Goal: Information Seeking & Learning: Learn about a topic

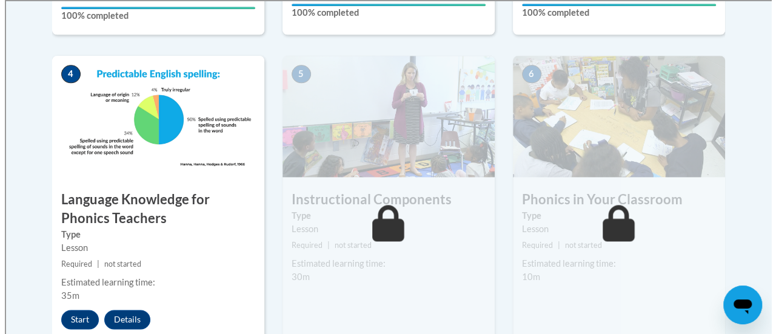
scroll to position [699, 0]
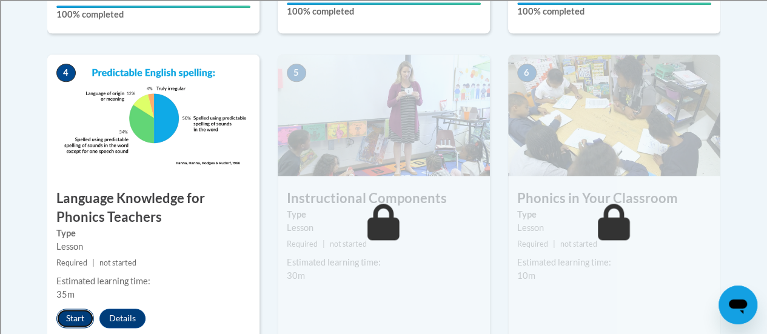
click at [75, 316] on button "Start" at bounding box center [75, 317] width 38 height 19
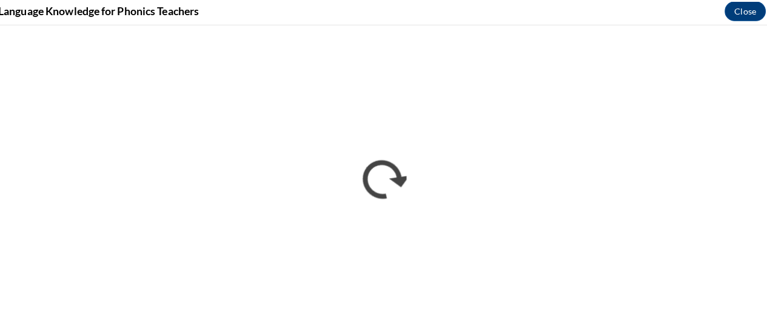
scroll to position [699, 0]
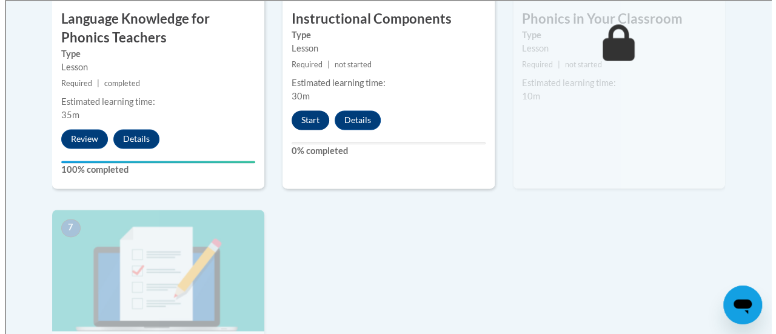
scroll to position [873, 0]
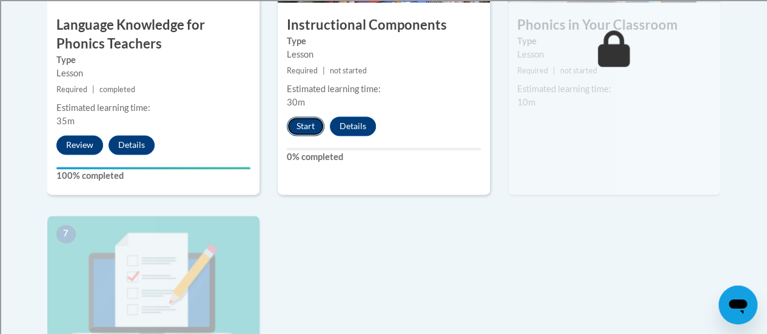
click at [302, 128] on button "Start" at bounding box center [306, 125] width 38 height 19
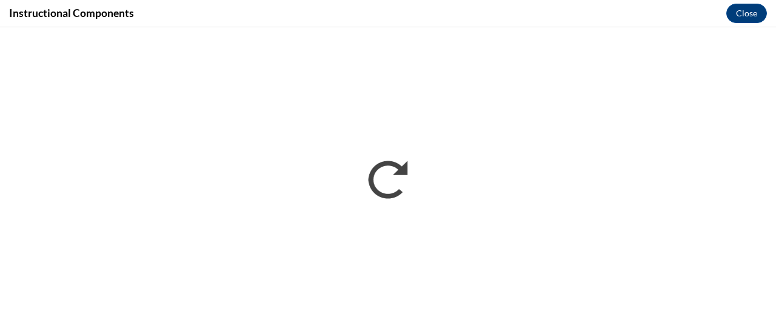
scroll to position [0, 0]
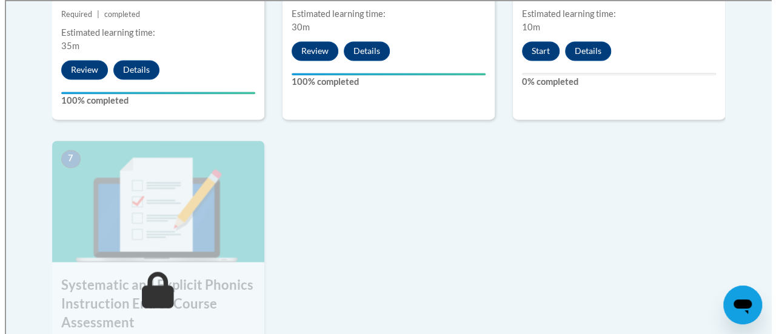
scroll to position [948, 0]
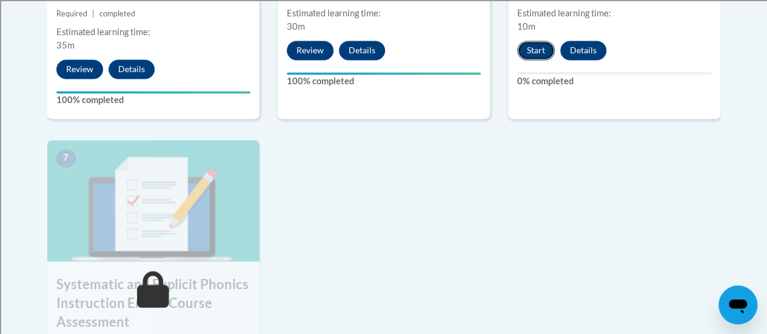
click at [538, 44] on button "Start" at bounding box center [536, 50] width 38 height 19
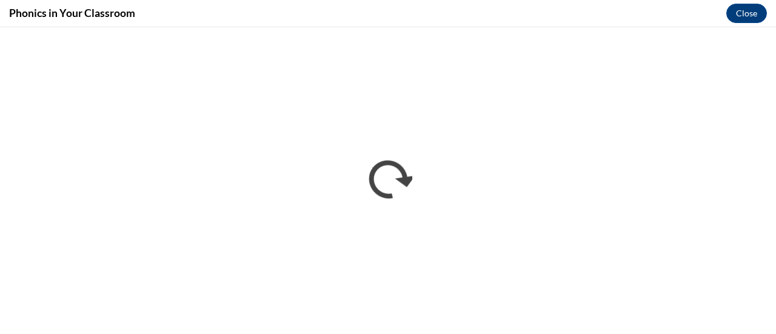
scroll to position [0, 0]
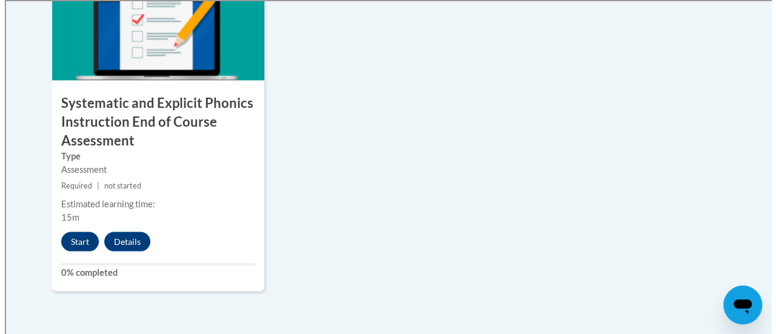
scroll to position [1132, 0]
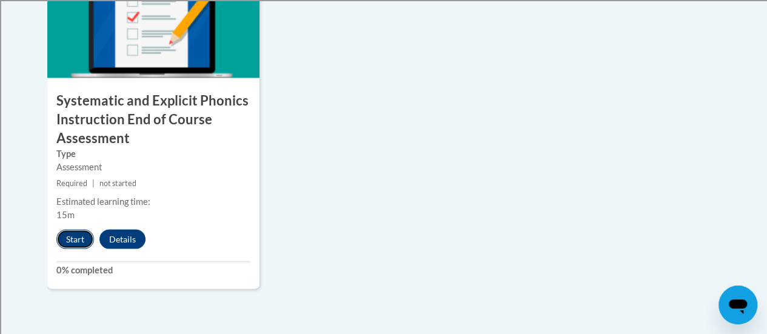
click at [82, 241] on button "Start" at bounding box center [75, 238] width 38 height 19
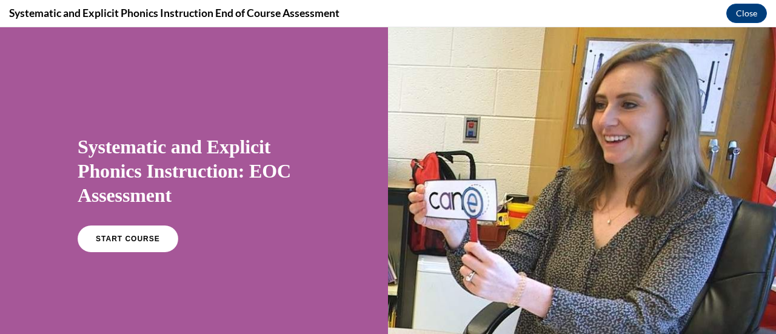
scroll to position [0, 0]
click at [114, 237] on span "START COURSE" at bounding box center [127, 238] width 67 height 9
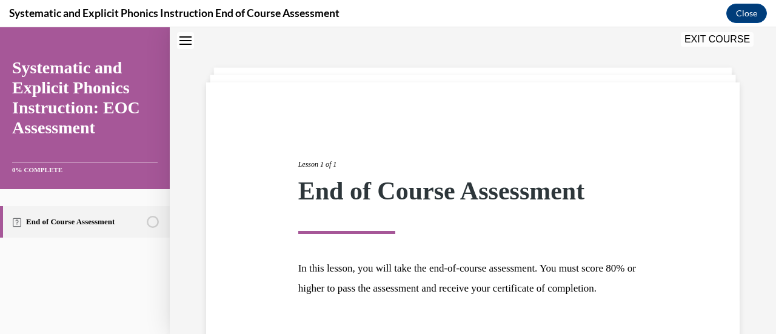
scroll to position [142, 0]
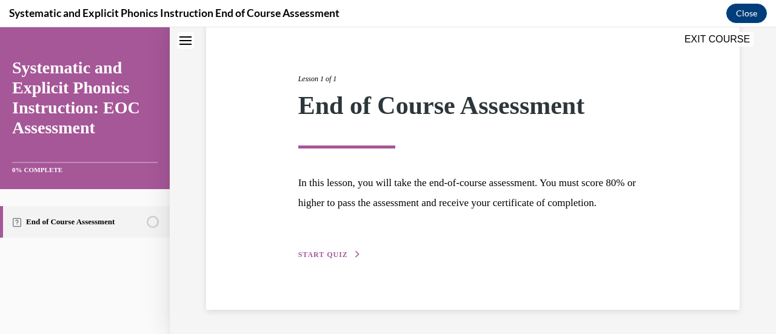
click at [338, 254] on span "START QUIZ" at bounding box center [323, 254] width 50 height 8
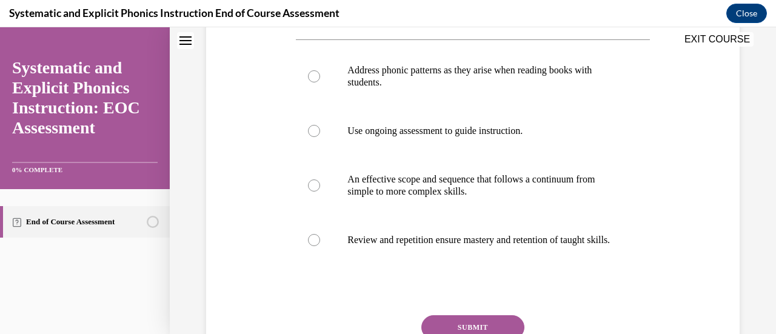
scroll to position [253, 0]
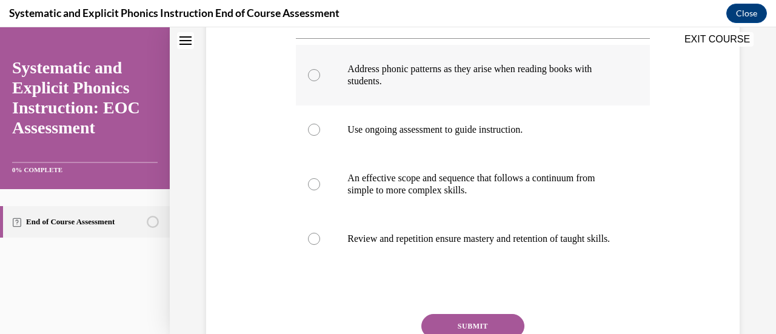
click at [314, 76] on div at bounding box center [314, 75] width 12 height 12
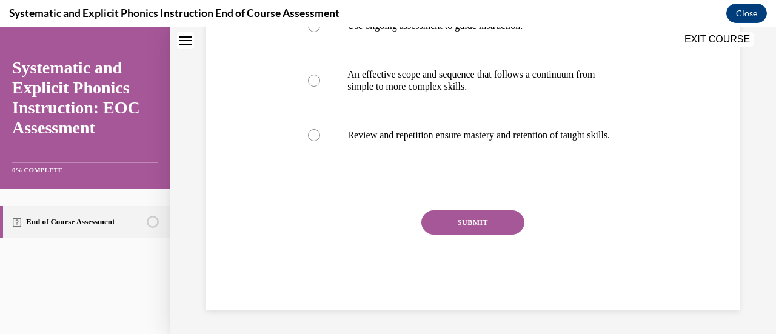
click at [482, 222] on button "SUBMIT" at bounding box center [472, 222] width 103 height 24
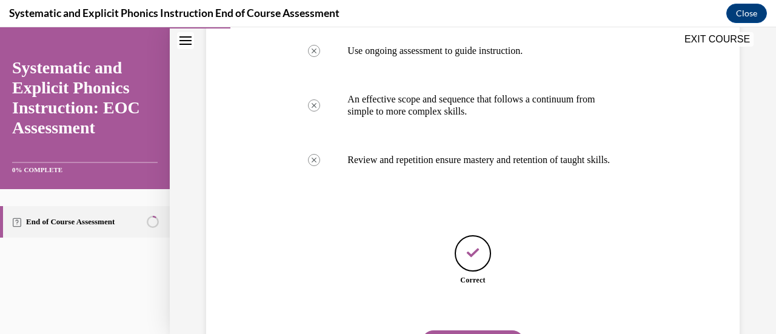
scroll to position [407, 0]
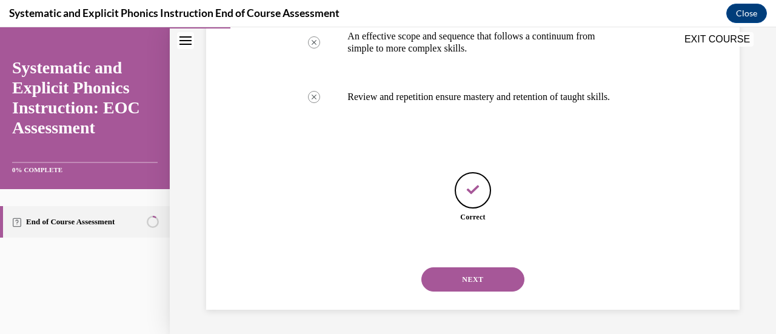
click at [479, 279] on button "NEXT" at bounding box center [472, 279] width 103 height 24
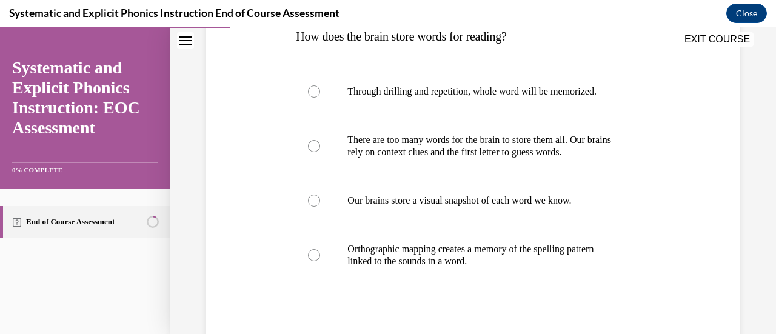
scroll to position [213, 0]
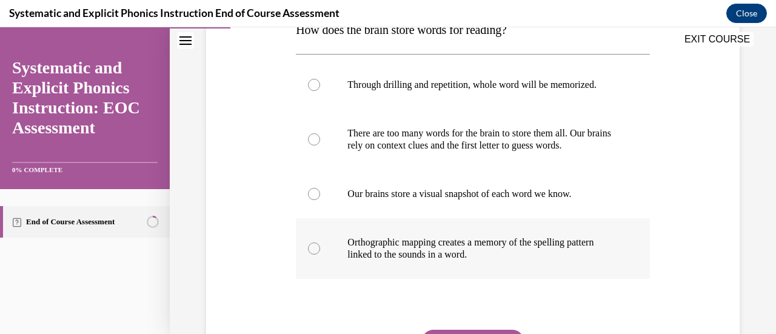
click at [314, 247] on div at bounding box center [314, 248] width 12 height 12
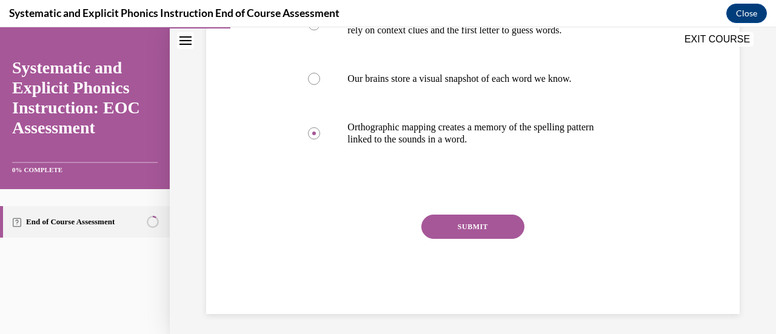
click at [447, 234] on button "SUBMIT" at bounding box center [472, 227] width 103 height 24
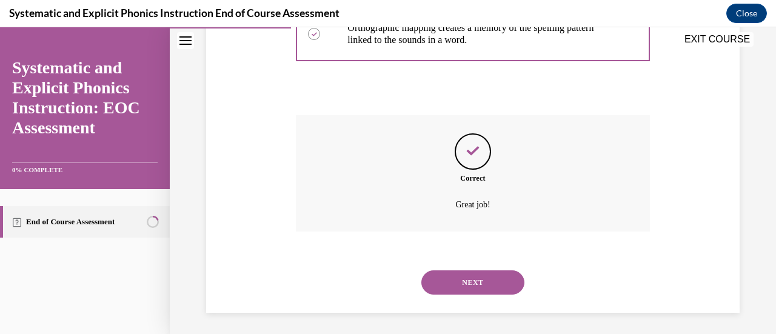
scroll to position [430, 0]
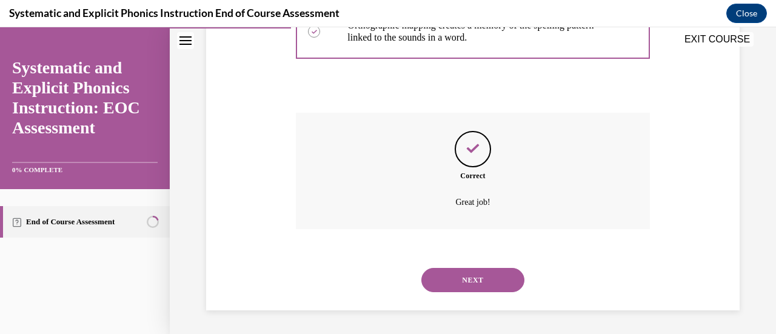
click at [469, 277] on button "NEXT" at bounding box center [472, 280] width 103 height 24
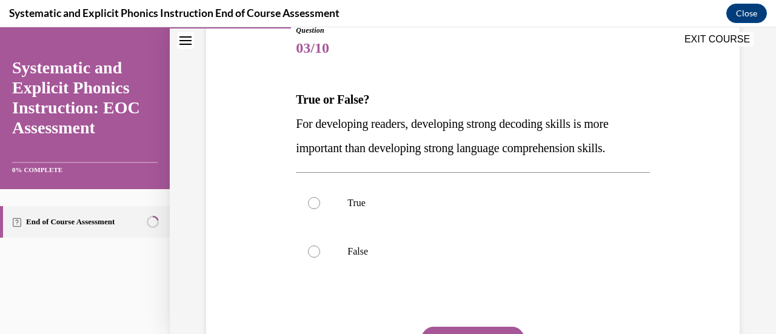
scroll to position [144, 0]
click at [314, 204] on div at bounding box center [314, 202] width 12 height 12
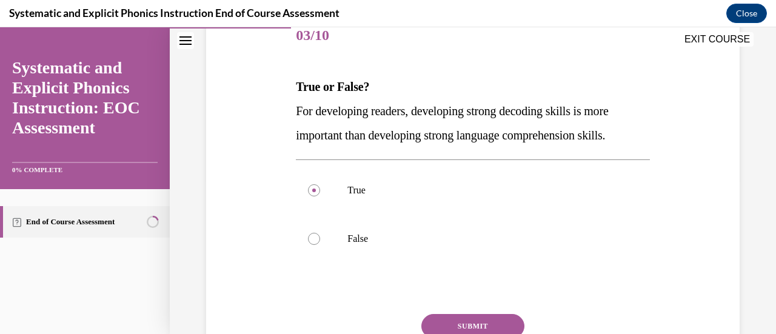
scroll to position [148, 0]
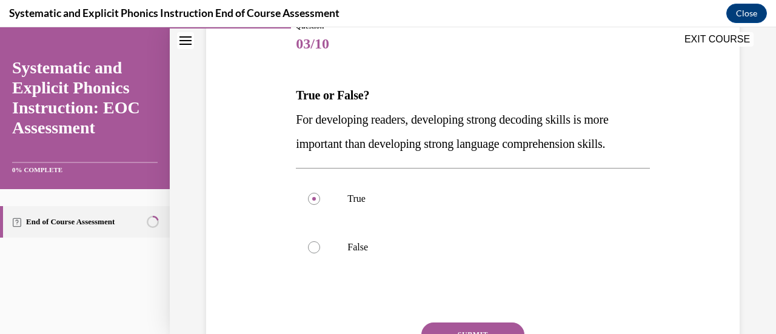
click at [439, 139] on span "For developing readers, developing strong decoding skills is more important tha…" at bounding box center [452, 132] width 312 height 38
click at [296, 123] on span "For developing readers, developing strong decoding skills is more important tha…" at bounding box center [452, 132] width 312 height 38
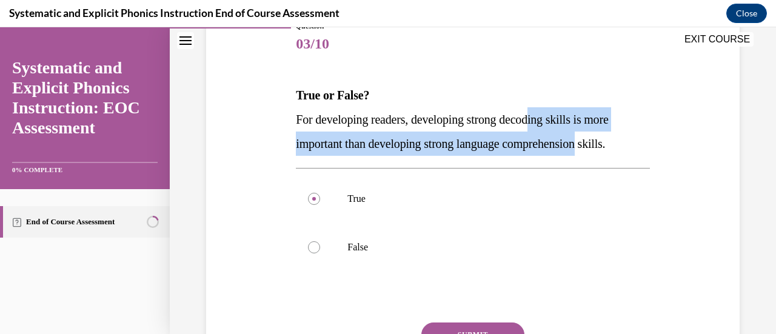
drag, startPoint x: 544, startPoint y: 122, endPoint x: 598, endPoint y: 135, distance: 55.6
click at [597, 135] on p "For developing readers, developing strong decoding skills is more important tha…" at bounding box center [472, 131] width 353 height 48
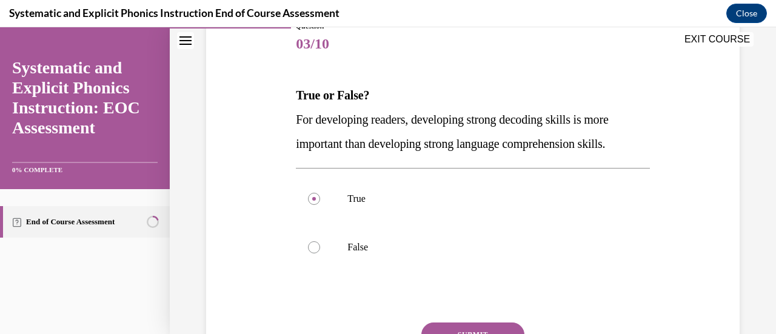
click at [634, 143] on p "For developing readers, developing strong decoding skills is more important tha…" at bounding box center [472, 131] width 353 height 48
click at [473, 148] on span "For developing readers, developing strong decoding skills is more important tha…" at bounding box center [452, 132] width 312 height 38
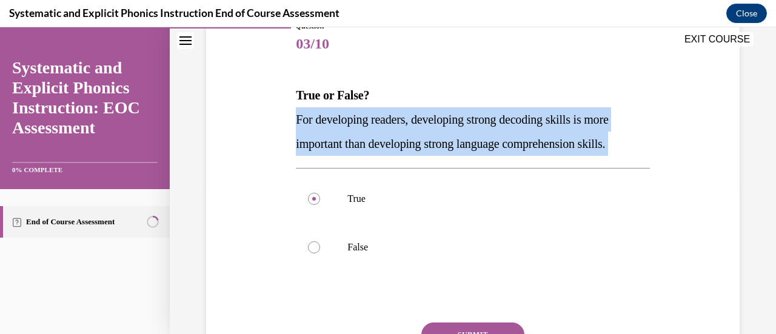
click at [473, 148] on span "For developing readers, developing strong decoding skills is more important tha…" at bounding box center [452, 132] width 312 height 38
copy div "For developing readers, developing strong decoding skills is more important tha…"
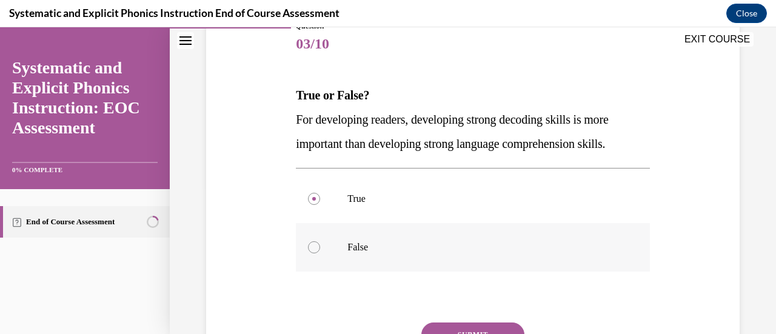
click at [315, 249] on div at bounding box center [314, 247] width 12 height 12
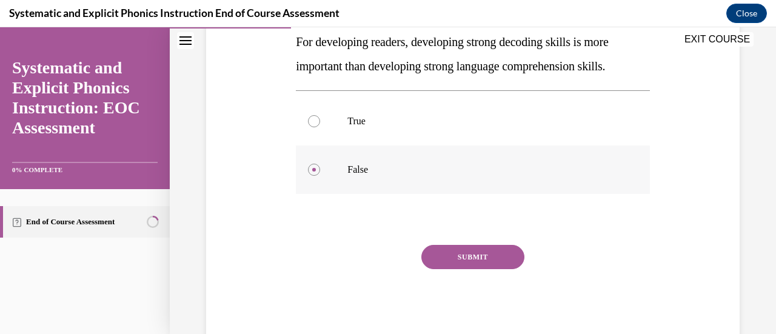
scroll to position [259, 0]
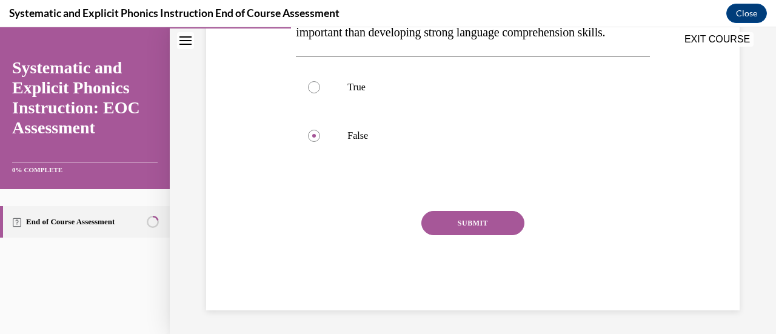
click at [454, 225] on button "SUBMIT" at bounding box center [472, 223] width 103 height 24
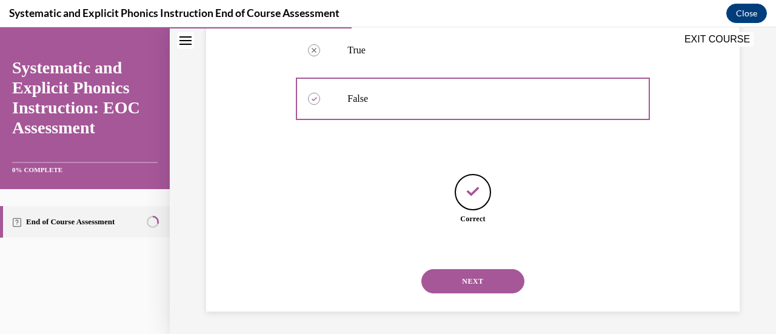
scroll to position [298, 0]
click at [459, 283] on button "NEXT" at bounding box center [472, 280] width 103 height 24
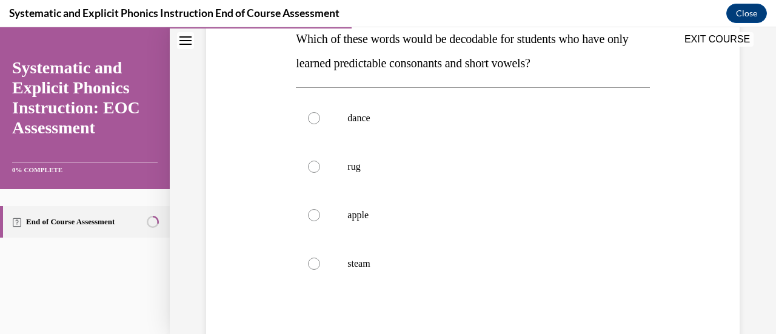
scroll to position [205, 0]
click at [313, 168] on div at bounding box center [314, 166] width 12 height 12
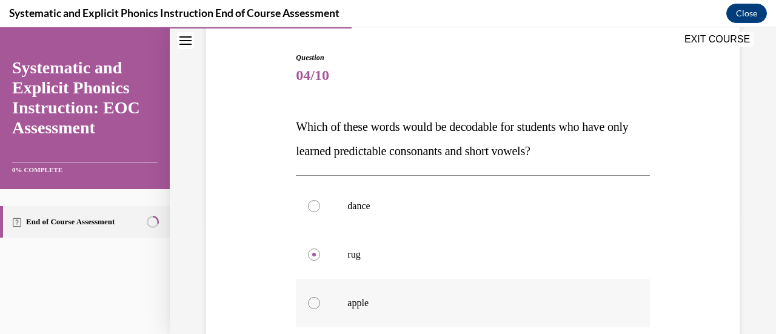
scroll to position [115, 0]
click at [501, 152] on span "Which of these words would be decodable for students who have only learned pred…" at bounding box center [462, 140] width 332 height 38
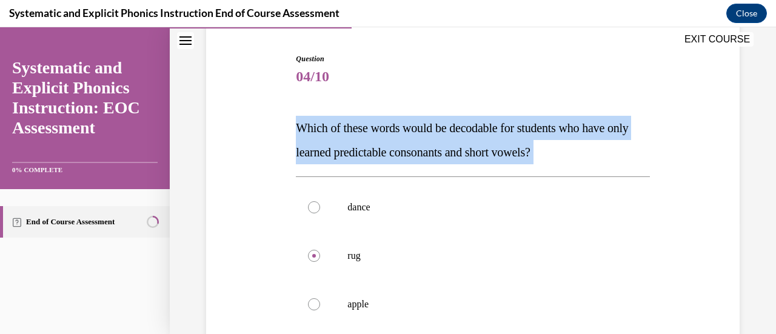
click at [501, 152] on span "Which of these words would be decodable for students who have only learned pred…" at bounding box center [462, 140] width 332 height 38
copy div "Which of these words would be decodable for students who have only learned pred…"
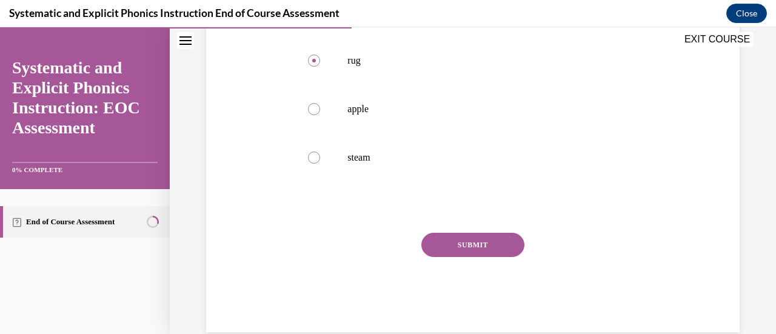
click at [460, 241] on button "SUBMIT" at bounding box center [472, 245] width 103 height 24
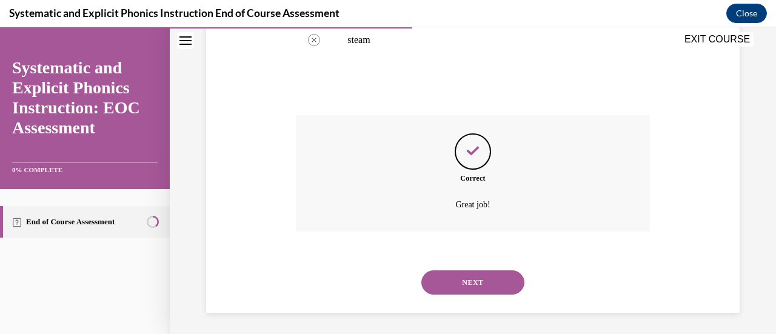
scroll to position [430, 0]
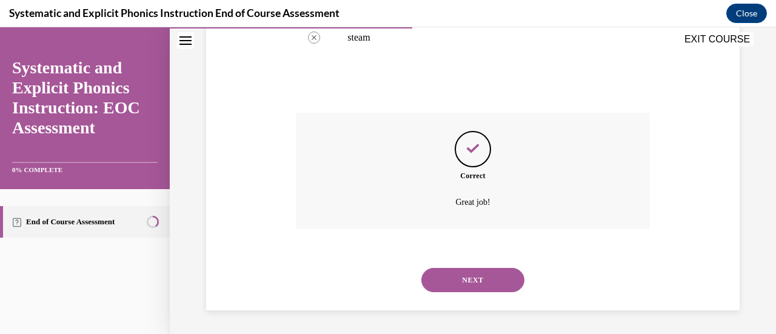
click at [471, 281] on button "NEXT" at bounding box center [472, 280] width 103 height 24
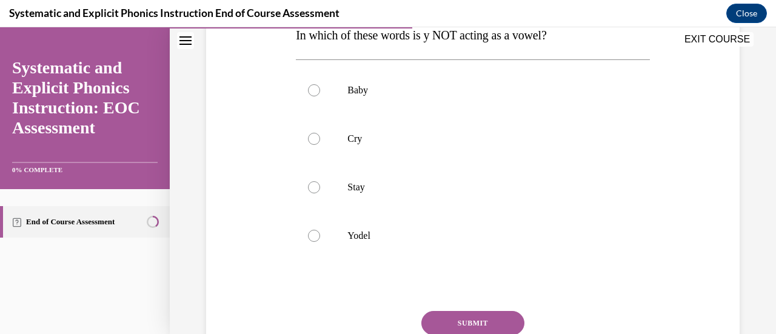
scroll to position [208, 0]
click at [316, 236] on div at bounding box center [314, 235] width 12 height 12
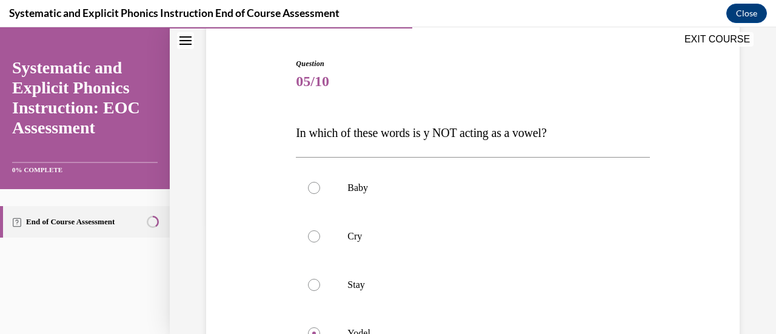
click at [318, 136] on span "In which of these words is y NOT acting as a vowel?" at bounding box center [421, 132] width 250 height 13
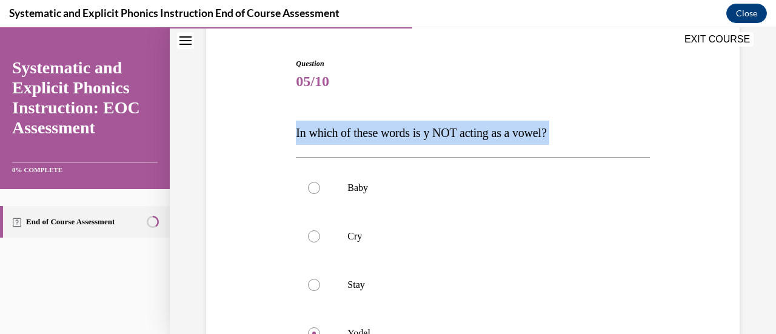
click at [318, 136] on span "In which of these words is y NOT acting as a vowel?" at bounding box center [421, 132] width 250 height 13
copy div "In which of these words is y NOT acting as a vowel?"
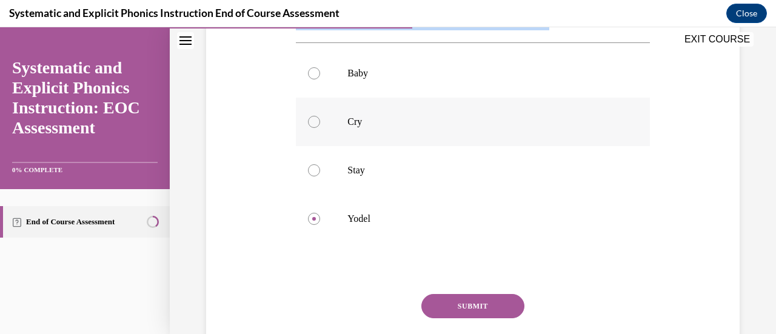
scroll to position [229, 0]
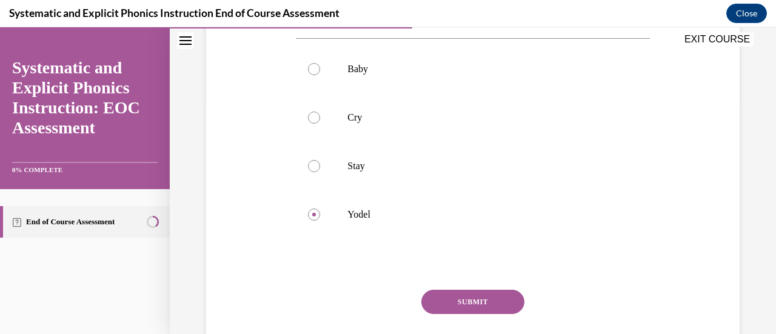
click at [445, 301] on button "SUBMIT" at bounding box center [472, 302] width 103 height 24
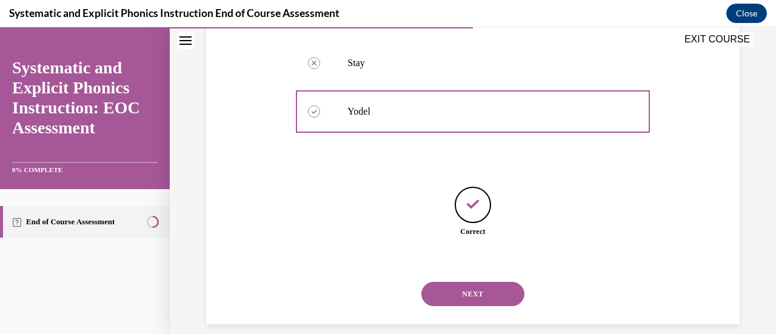
scroll to position [346, 0]
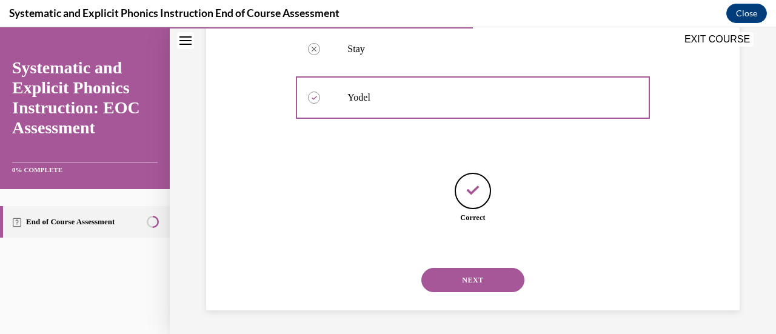
click at [461, 287] on button "NEXT" at bounding box center [472, 280] width 103 height 24
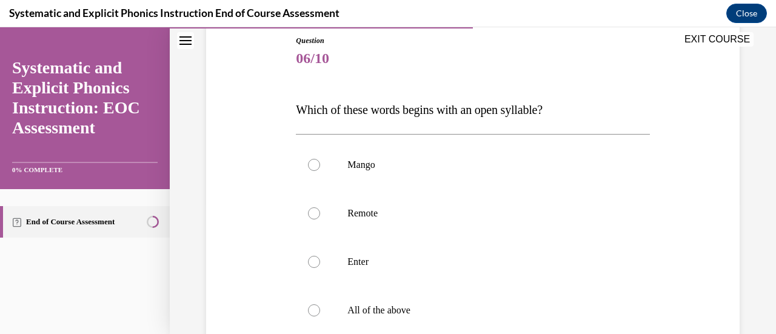
scroll to position [135, 0]
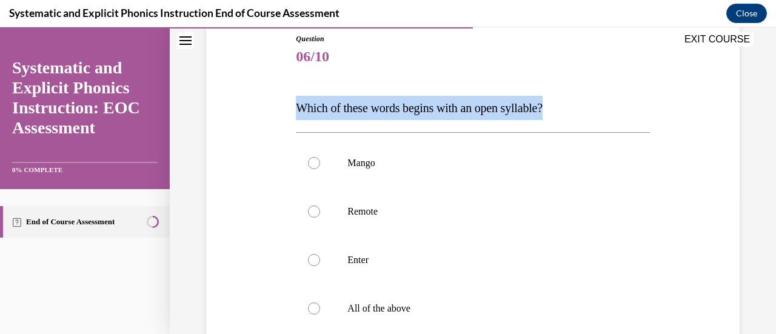
drag, startPoint x: 296, startPoint y: 105, endPoint x: 560, endPoint y: 107, distance: 264.2
click at [560, 107] on p "Which of these words begins with an open syllable?" at bounding box center [472, 108] width 353 height 24
copy span "Which of these words begins with an open syllable?"
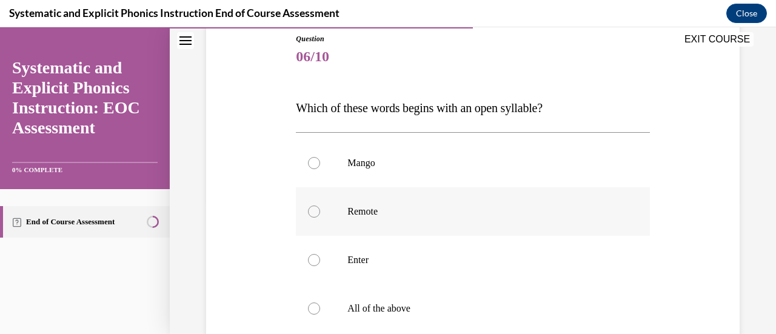
click at [310, 213] on div at bounding box center [314, 211] width 12 height 12
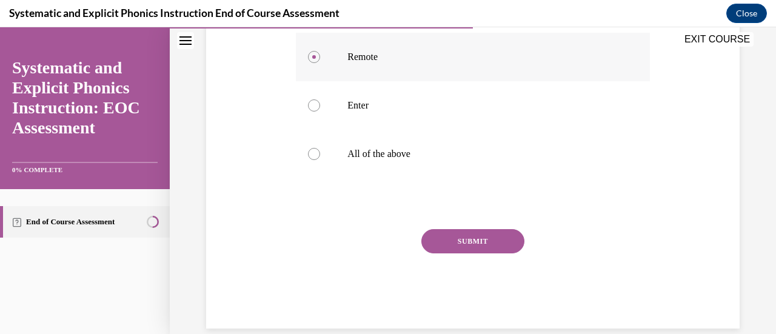
scroll to position [298, 0]
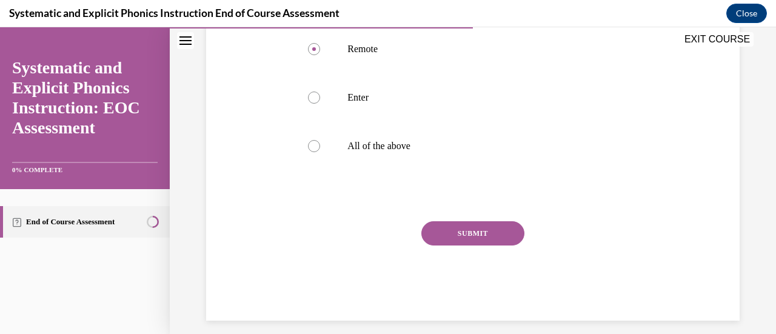
click at [440, 233] on button "SUBMIT" at bounding box center [472, 233] width 103 height 24
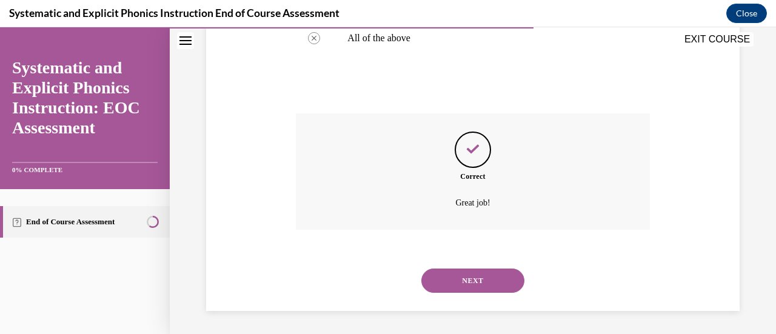
scroll to position [406, 0]
click at [468, 281] on button "NEXT" at bounding box center [472, 280] width 103 height 24
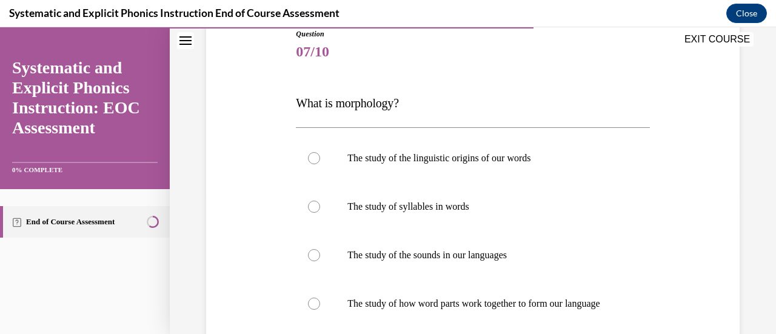
scroll to position [145, 0]
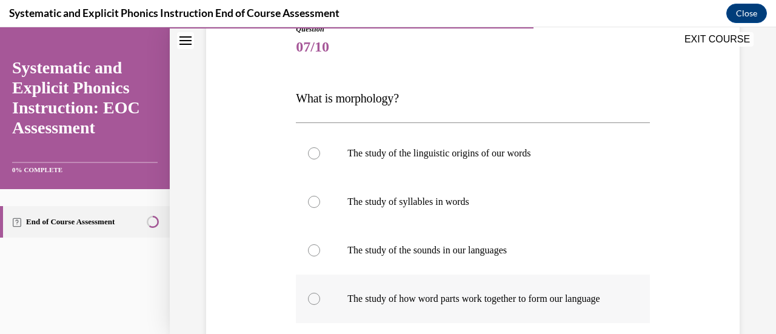
click at [310, 305] on div at bounding box center [314, 299] width 12 height 12
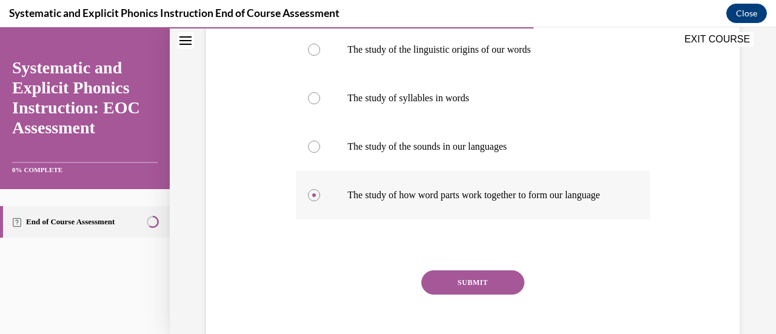
scroll to position [251, 0]
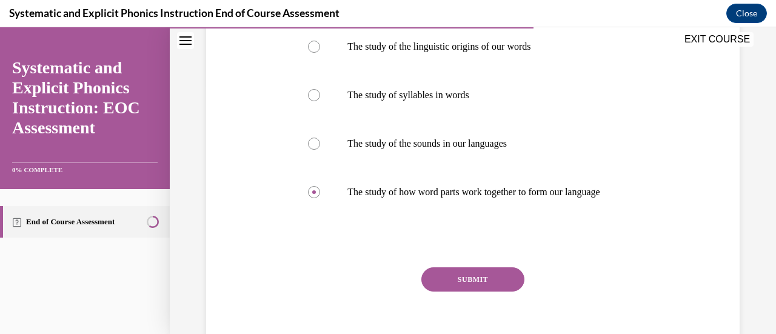
click at [458, 291] on button "SUBMIT" at bounding box center [472, 279] width 103 height 24
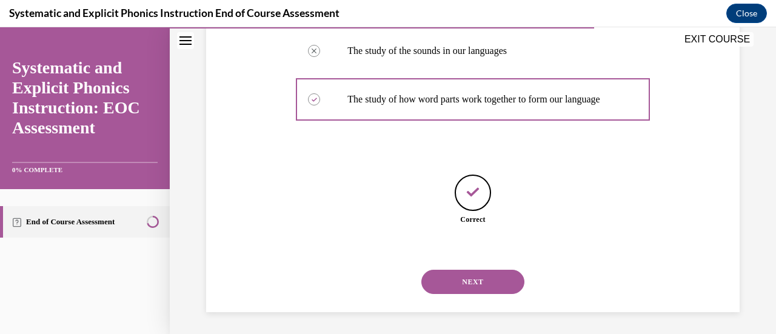
scroll to position [358, 0]
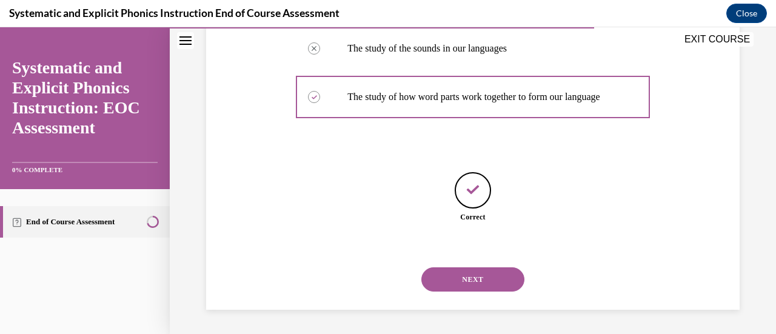
click at [464, 279] on button "NEXT" at bounding box center [472, 279] width 103 height 24
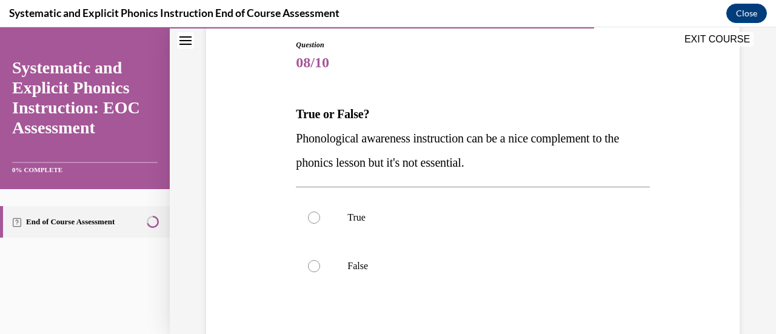
scroll to position [131, 0]
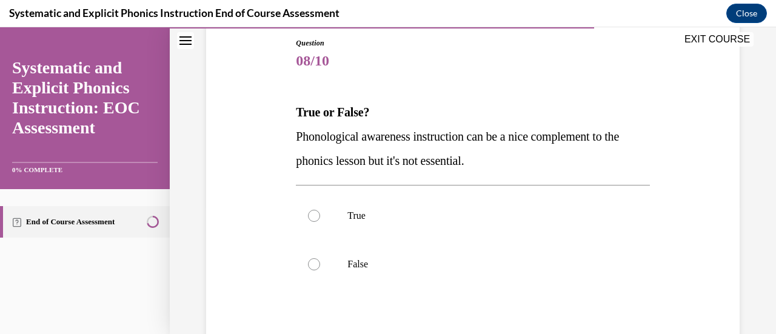
click at [299, 135] on span "Phonological awareness instruction can be a nice complement to the phonics less…" at bounding box center [457, 149] width 323 height 38
drag, startPoint x: 299, startPoint y: 135, endPoint x: 274, endPoint y: 134, distance: 24.9
click at [274, 134] on div "Question 08/10 True or False? Phonological awareness instruction can be a nice …" at bounding box center [472, 219] width 539 height 437
click at [350, 139] on span "Phonological awareness instruction can be a nice complement to the phonics less…" at bounding box center [457, 149] width 323 height 38
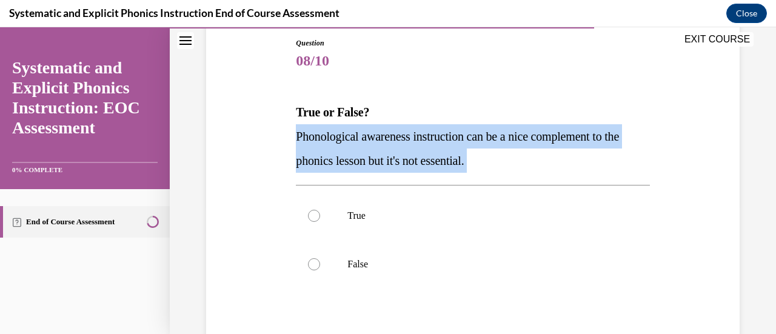
click at [350, 139] on span "Phonological awareness instruction can be a nice complement to the phonics less…" at bounding box center [457, 149] width 323 height 38
copy div "Phonological awareness instruction can be a nice complement to the phonics less…"
click at [313, 218] on div at bounding box center [314, 216] width 12 height 12
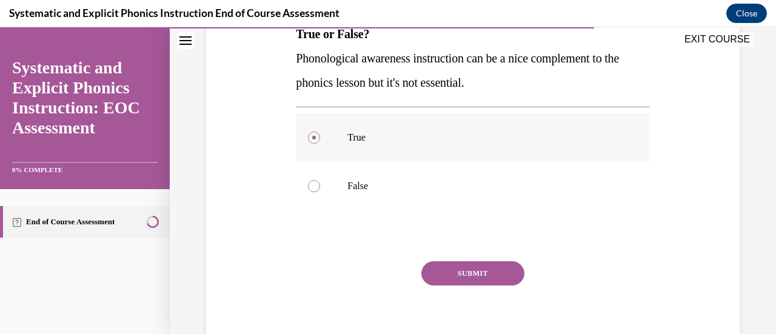
scroll to position [211, 0]
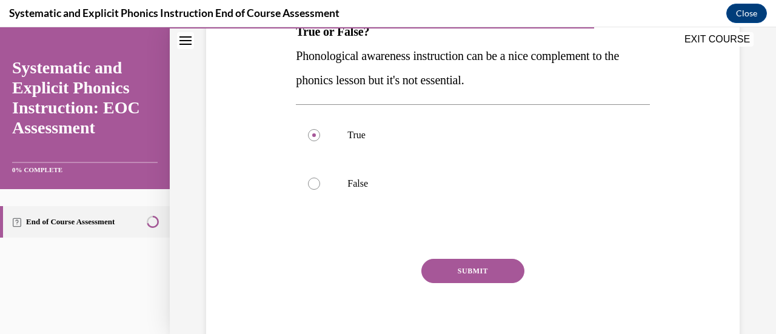
click at [459, 274] on button "SUBMIT" at bounding box center [472, 271] width 103 height 24
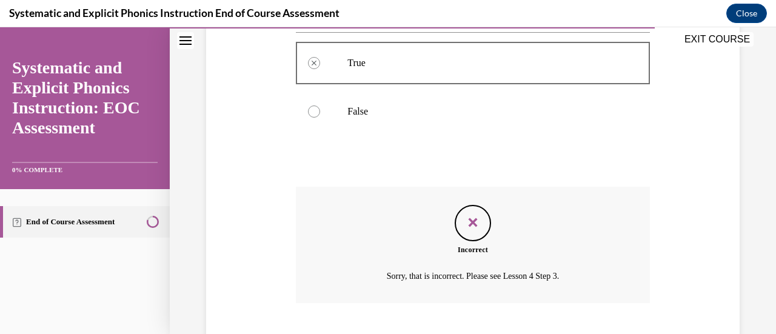
scroll to position [358, 0]
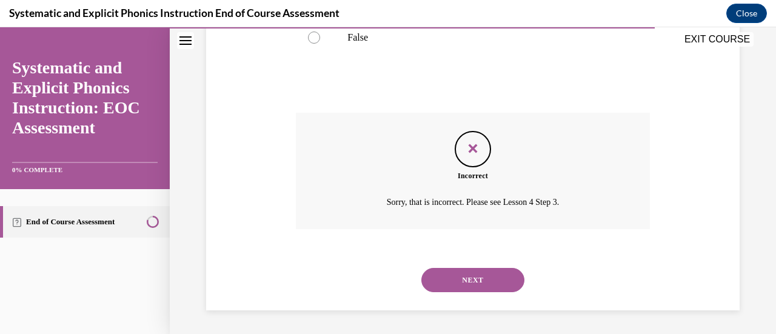
click at [471, 281] on button "NEXT" at bounding box center [472, 280] width 103 height 24
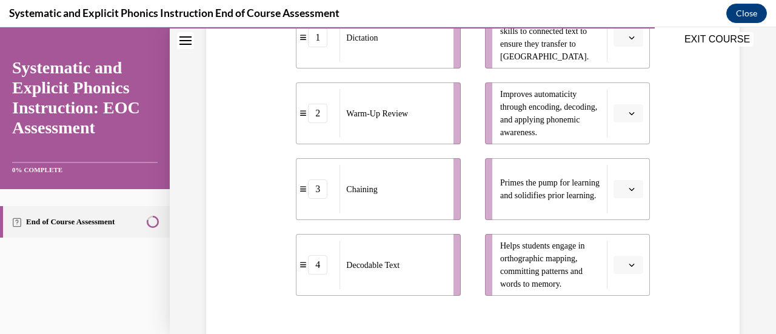
scroll to position [321, 0]
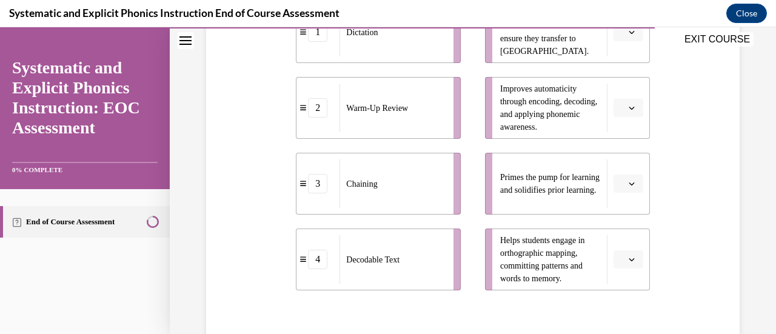
click at [618, 260] on button "button" at bounding box center [628, 259] width 30 height 18
click at [618, 217] on div "3" at bounding box center [619, 208] width 30 height 24
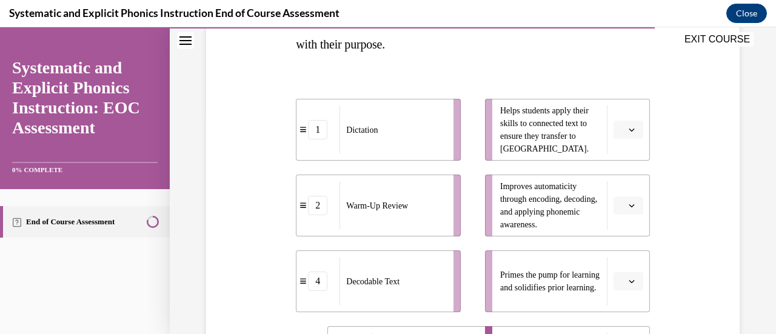
scroll to position [224, 0]
click at [630, 278] on button "button" at bounding box center [628, 280] width 30 height 18
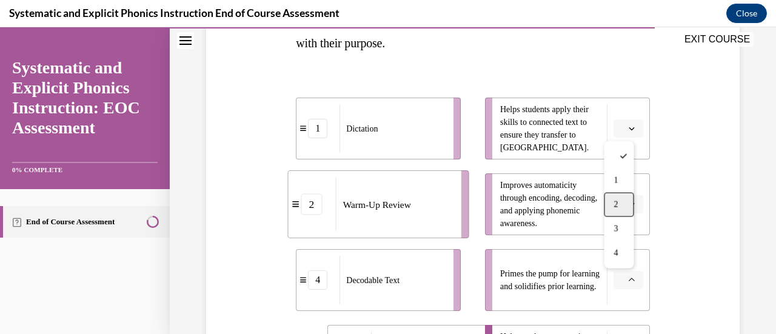
click at [614, 202] on span "2" at bounding box center [615, 205] width 4 height 10
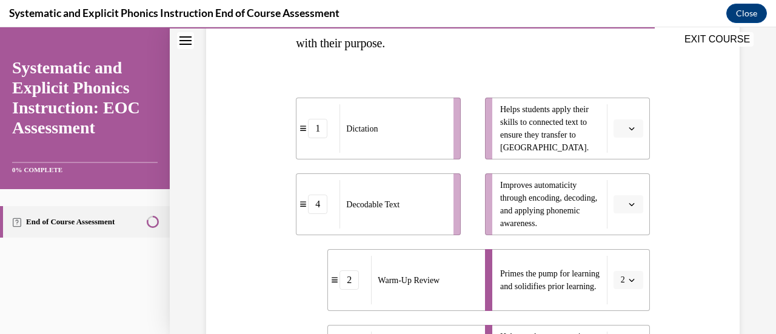
click at [628, 205] on icon "button" at bounding box center [630, 204] width 5 height 3
click at [621, 100] on div "1" at bounding box center [619, 105] width 30 height 24
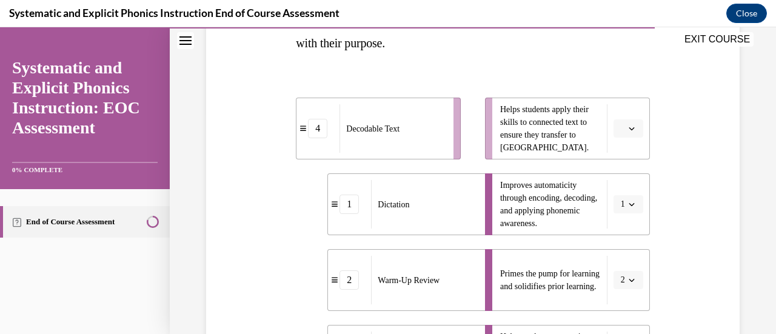
click at [627, 126] on span "button" at bounding box center [631, 128] width 8 height 8
click at [619, 260] on div "4" at bounding box center [619, 252] width 30 height 24
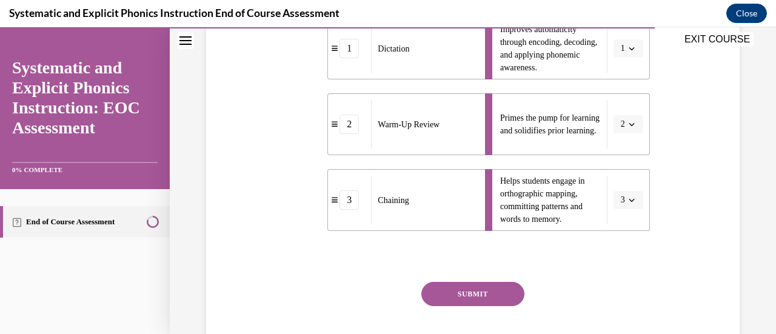
scroll to position [381, 0]
click at [496, 290] on button "SUBMIT" at bounding box center [472, 293] width 103 height 24
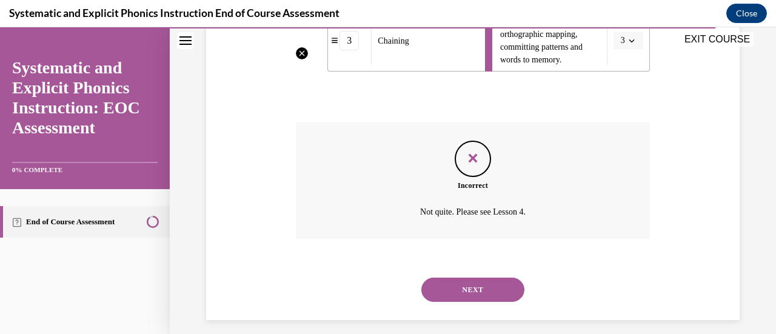
scroll to position [549, 0]
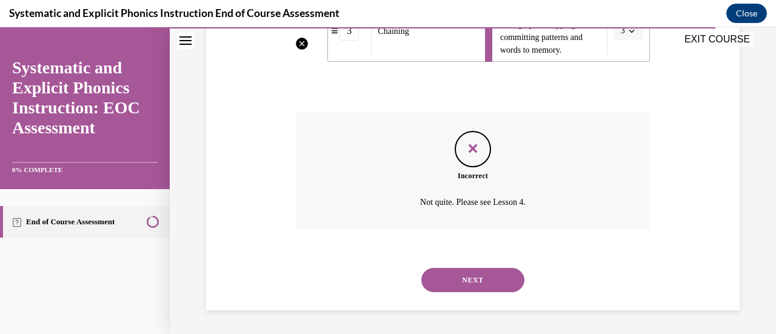
click at [467, 276] on button "NEXT" at bounding box center [472, 280] width 103 height 24
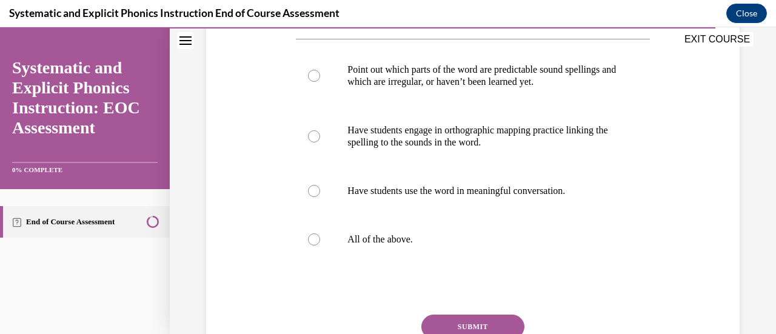
scroll to position [76, 0]
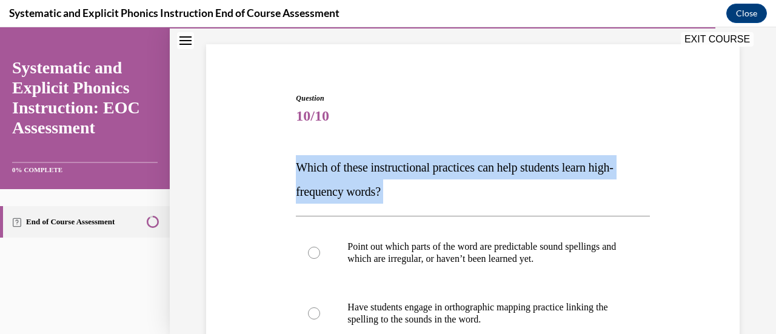
drag, startPoint x: 296, startPoint y: 164, endPoint x: 555, endPoint y: 190, distance: 260.6
click at [555, 190] on p "Which of these instructional practices can help students learn high-frequency w…" at bounding box center [472, 179] width 353 height 48
copy p "Which of these instructional practices can help students learn high-frequency w…"
click at [476, 163] on span "Which of these instructional practices can help students learn high-frequency w…" at bounding box center [454, 180] width 317 height 38
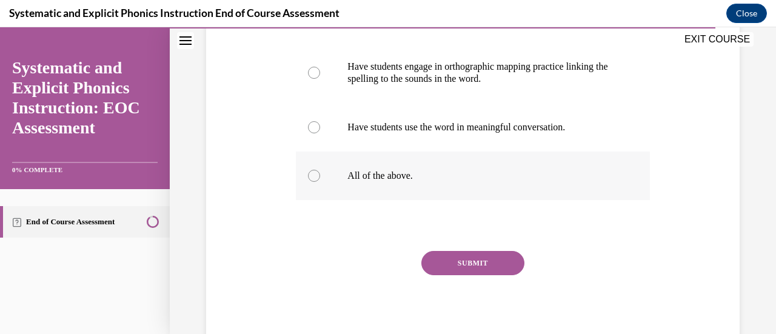
scroll to position [323, 0]
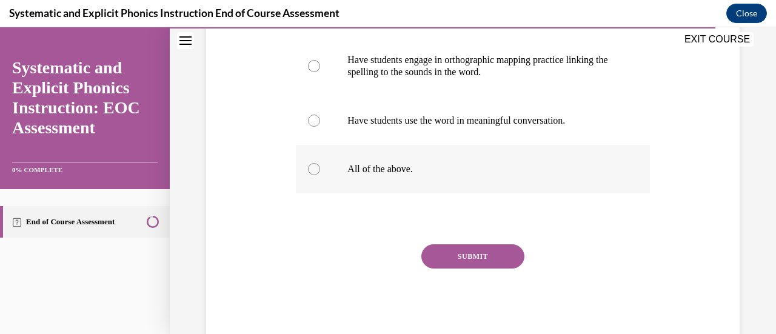
click at [316, 173] on div at bounding box center [314, 169] width 12 height 12
click at [462, 253] on button "SUBMIT" at bounding box center [472, 256] width 103 height 24
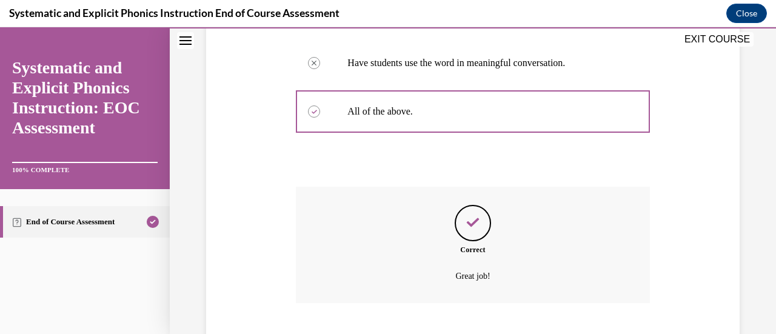
scroll to position [454, 0]
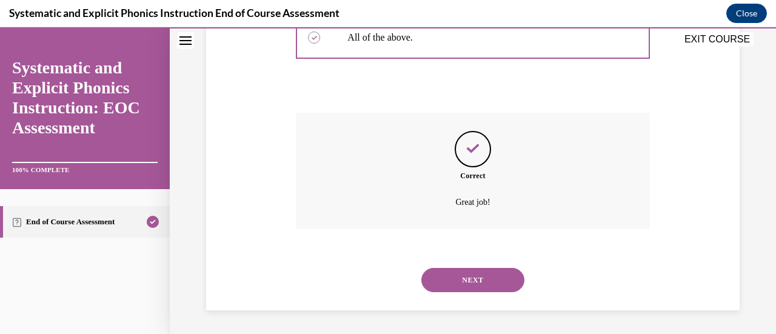
click at [469, 276] on button "NEXT" at bounding box center [472, 280] width 103 height 24
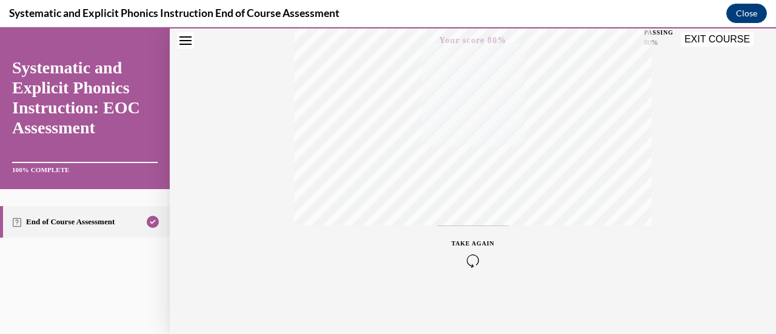
scroll to position [0, 0]
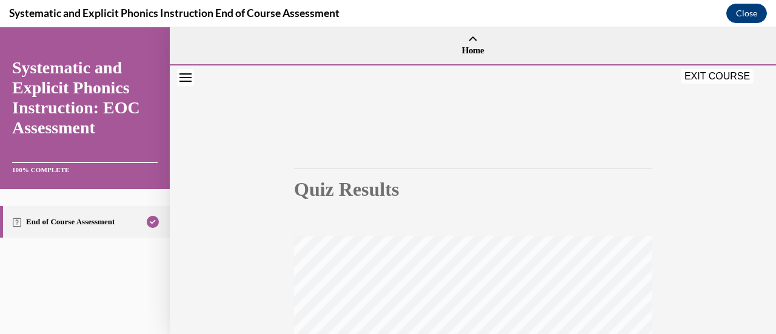
click at [700, 78] on button "EXIT COURSE" at bounding box center [716, 76] width 73 height 15
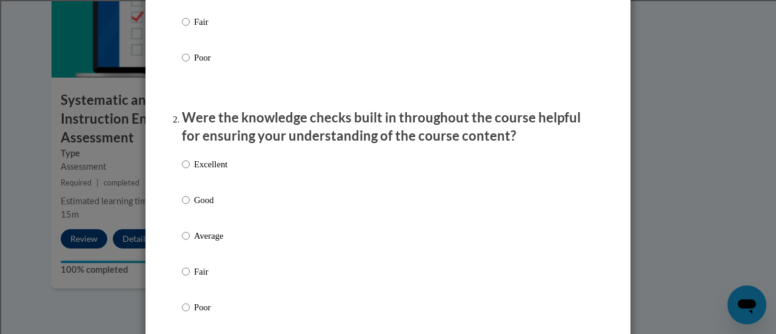
scroll to position [200, 0]
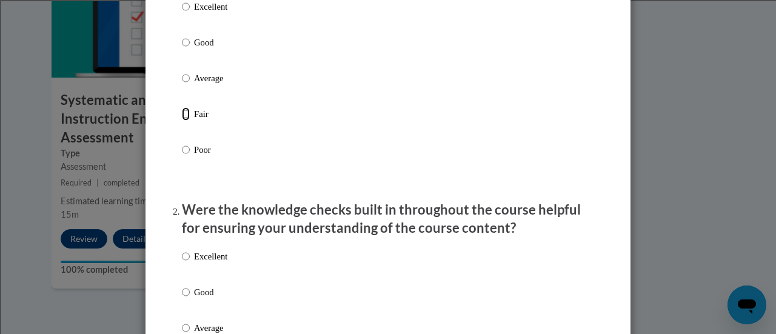
click at [182, 121] on input "Fair" at bounding box center [186, 113] width 8 height 13
radio input "true"
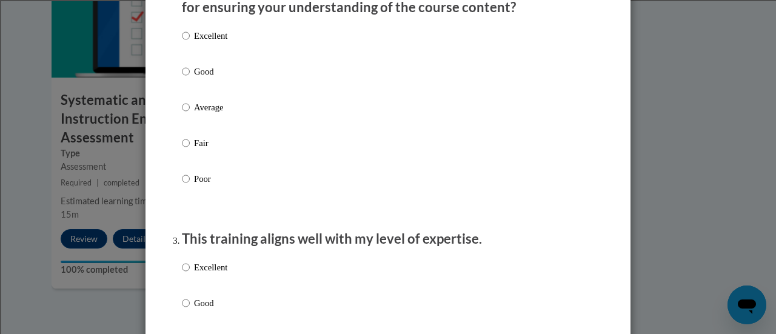
scroll to position [421, 0]
click at [183, 185] on input "Poor" at bounding box center [186, 177] width 8 height 13
radio input "true"
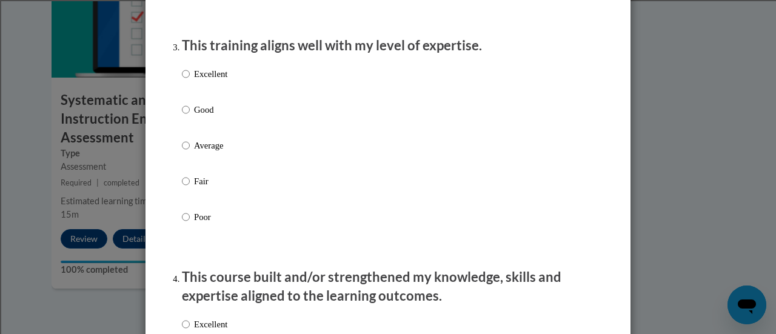
scroll to position [614, 0]
click at [182, 187] on input "Fair" at bounding box center [186, 180] width 8 height 13
radio input "true"
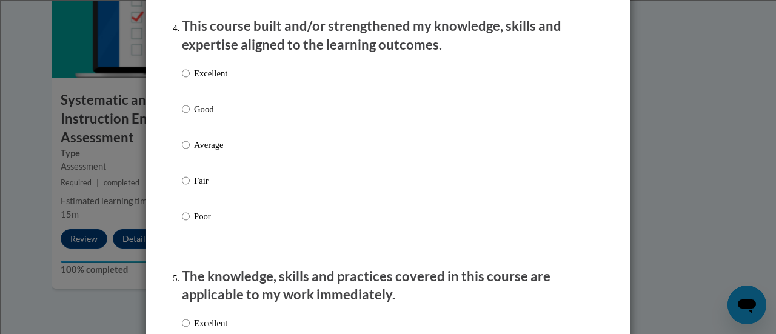
scroll to position [865, 0]
click at [182, 187] on input "Fair" at bounding box center [186, 179] width 8 height 13
radio input "true"
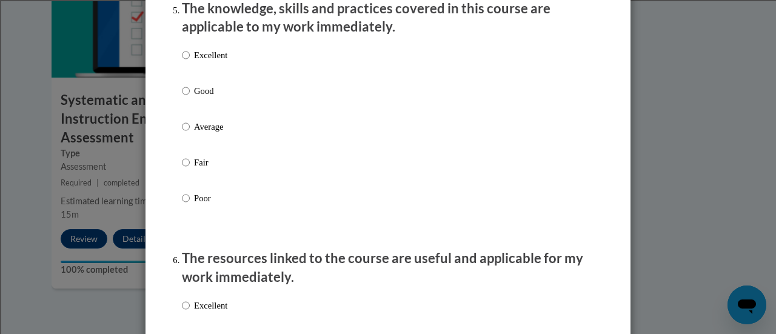
scroll to position [1140, 0]
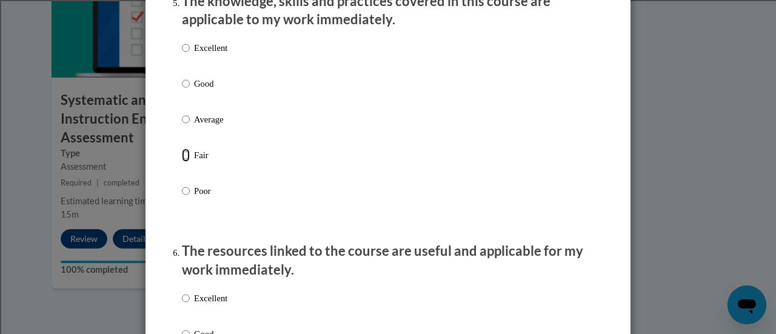
click at [182, 162] on input "Fair" at bounding box center [186, 154] width 8 height 13
radio input "true"
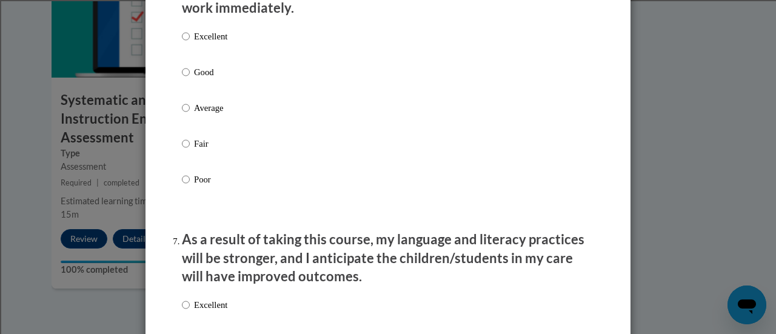
scroll to position [1406, 0]
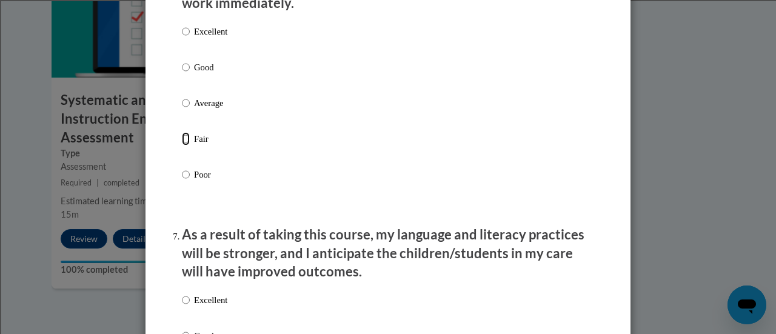
click at [182, 145] on input "Fair" at bounding box center [186, 138] width 8 height 13
radio input "true"
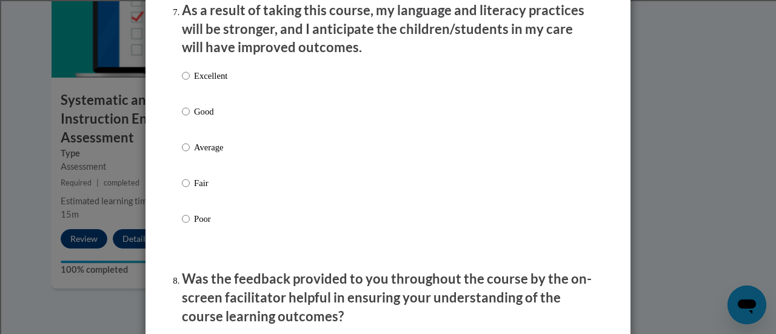
scroll to position [1631, 0]
click at [182, 189] on input "Fair" at bounding box center [186, 182] width 8 height 13
radio input "true"
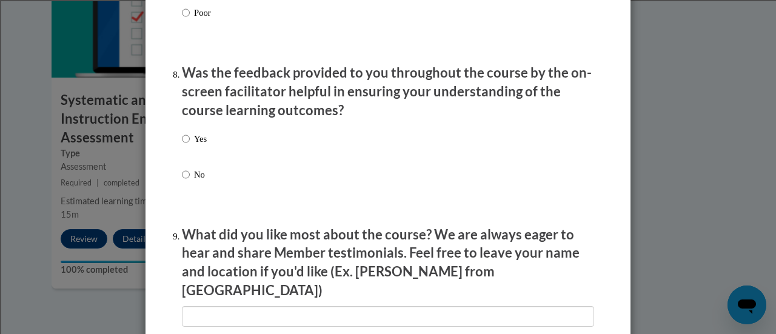
scroll to position [1837, 0]
click at [182, 181] on input "No" at bounding box center [186, 173] width 8 height 13
radio input "true"
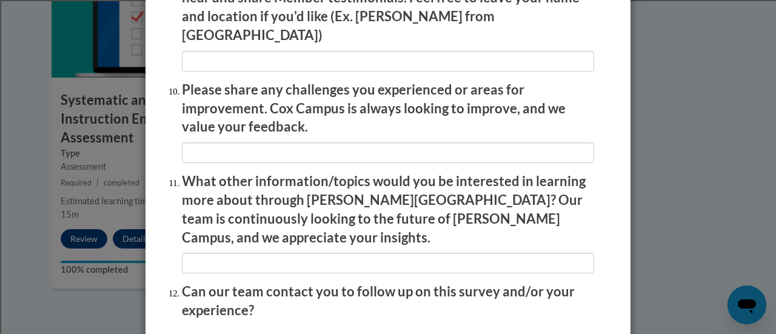
scroll to position [2186, 0]
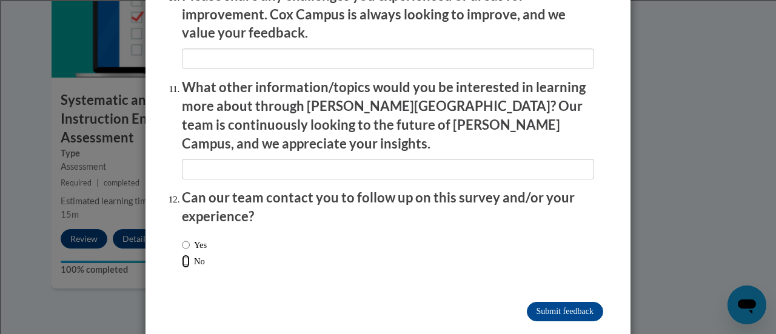
click at [182, 254] on input "No" at bounding box center [186, 260] width 8 height 13
radio input "true"
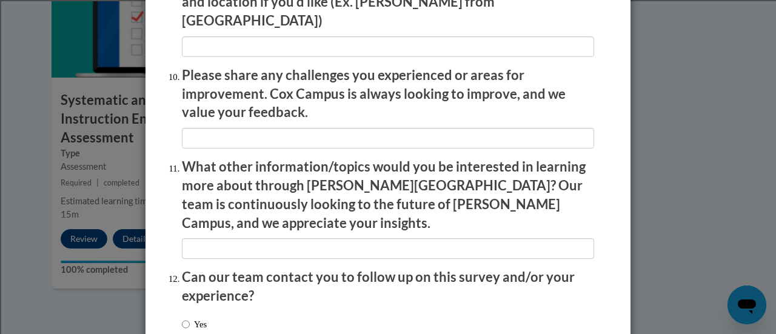
scroll to position [2047, 0]
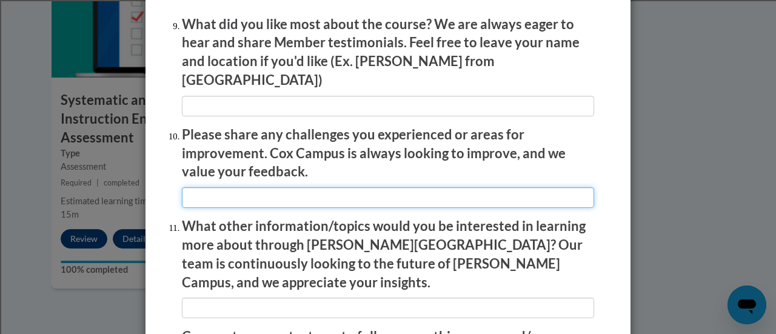
click at [198, 189] on input "textbox" at bounding box center [388, 197] width 412 height 21
type input "T"
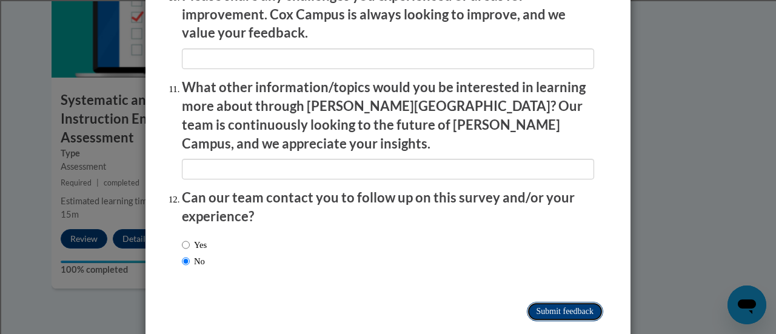
click at [542, 302] on input "Submit feedback" at bounding box center [565, 311] width 76 height 19
